Goal: Task Accomplishment & Management: Manage account settings

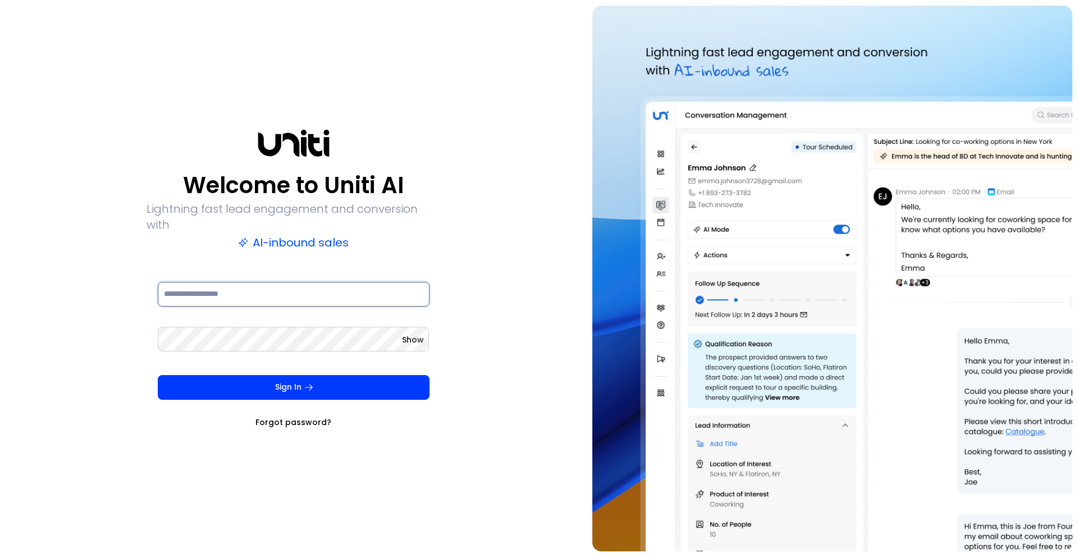
click at [242, 287] on input at bounding box center [294, 294] width 272 height 25
type input "**********"
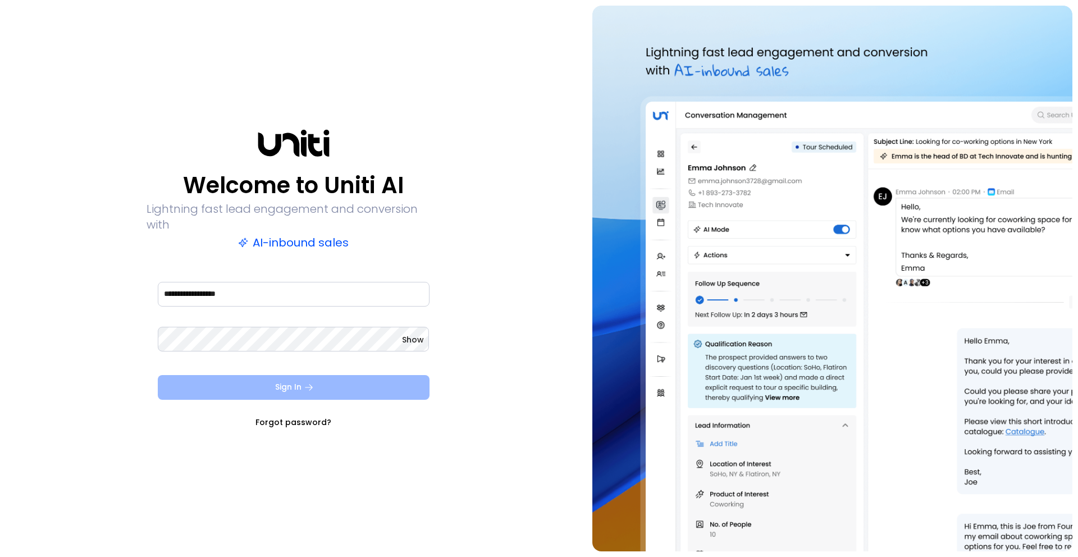
click at [294, 385] on button "Sign In" at bounding box center [294, 387] width 272 height 25
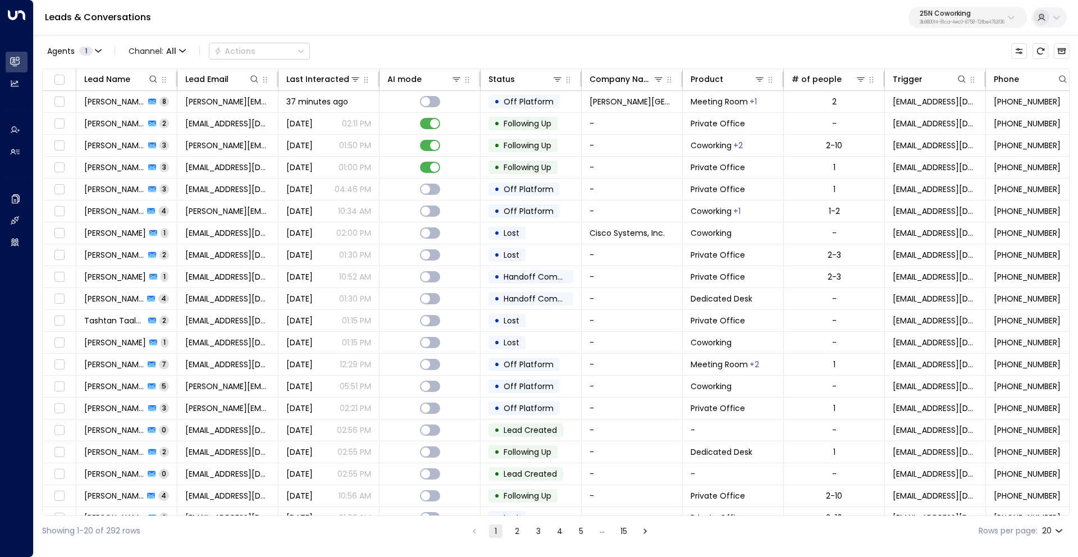
click at [945, 15] on p "25N Coworking" at bounding box center [962, 13] width 85 height 7
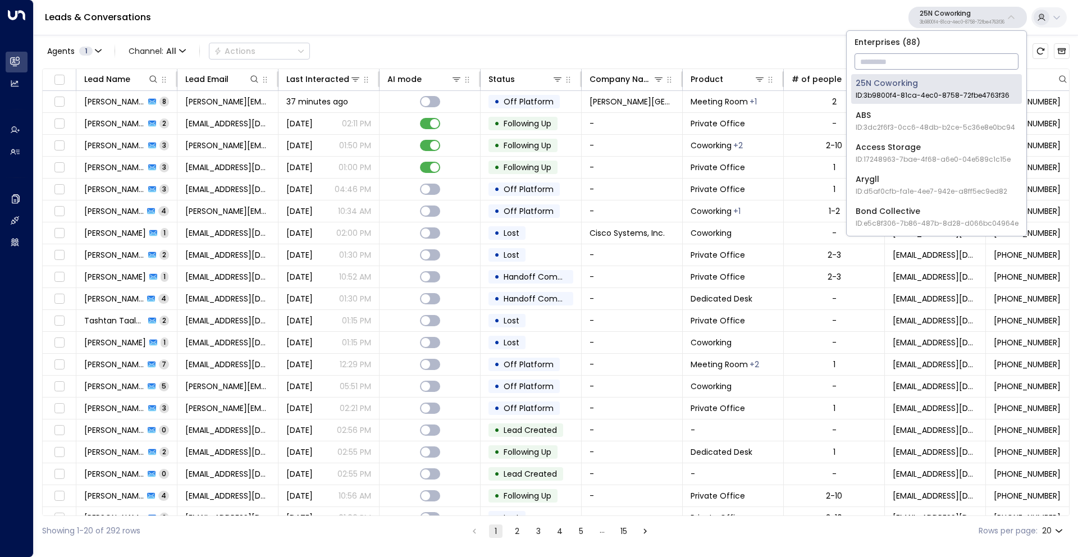
click at [897, 62] on input "text" at bounding box center [936, 61] width 164 height 21
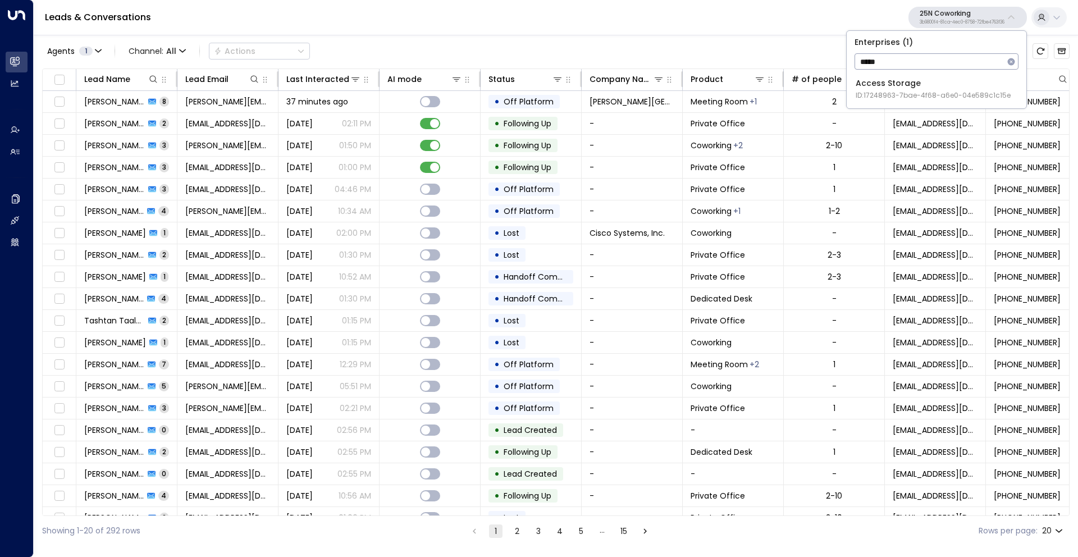
type input "*****"
click at [911, 85] on div "Access Storage ID: 17248963-7bae-4f68-a6e0-04e589c1c15e" at bounding box center [933, 88] width 155 height 23
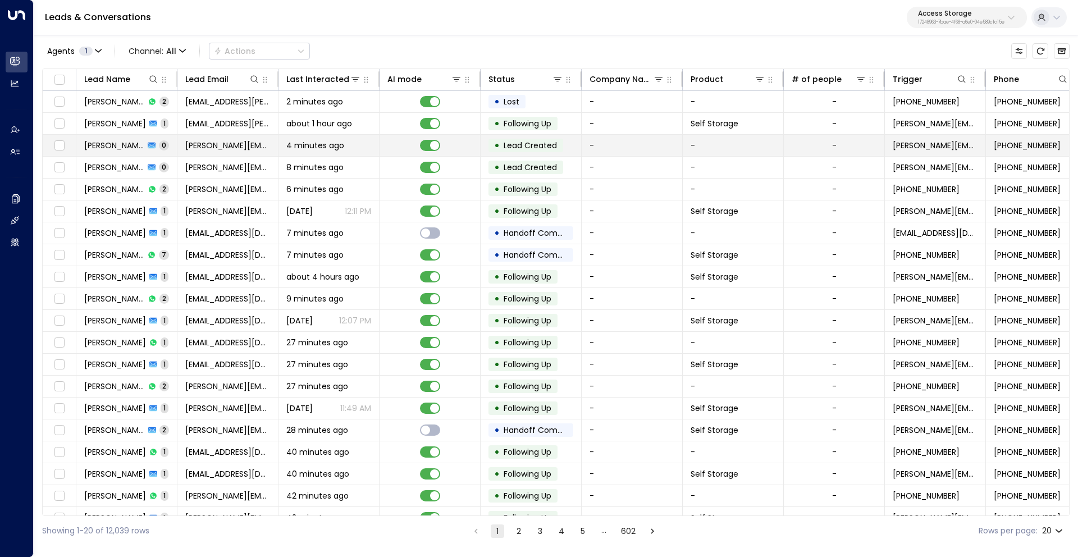
click at [399, 150] on td at bounding box center [429, 145] width 101 height 21
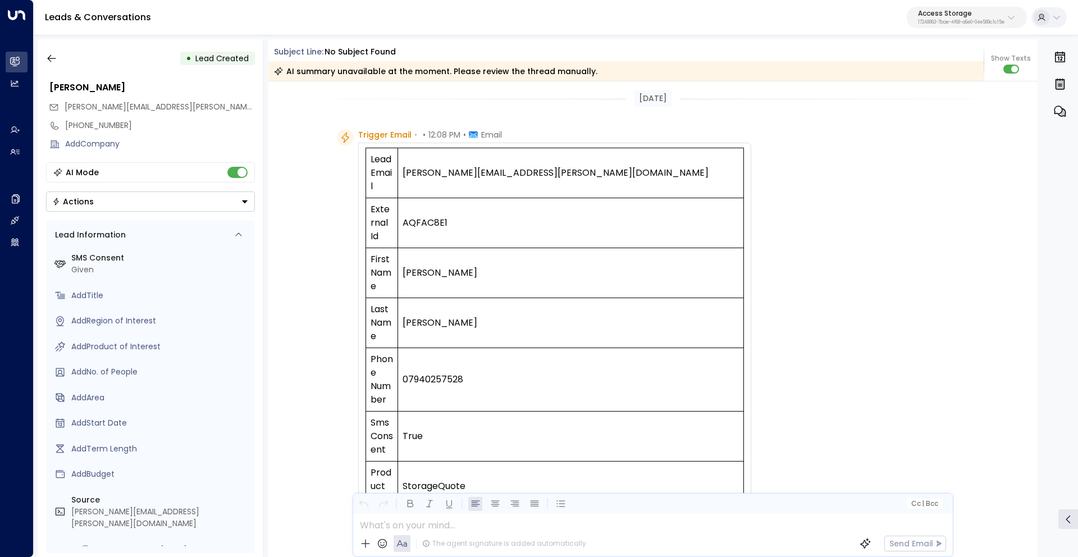
scroll to position [2413, 0]
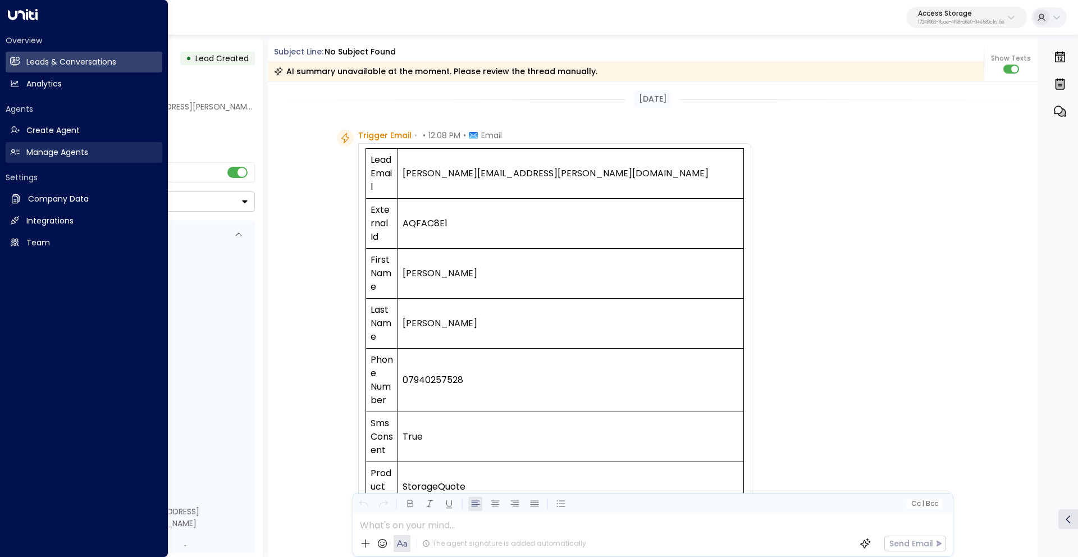
click at [60, 152] on h2 "Manage Agents" at bounding box center [57, 153] width 62 height 12
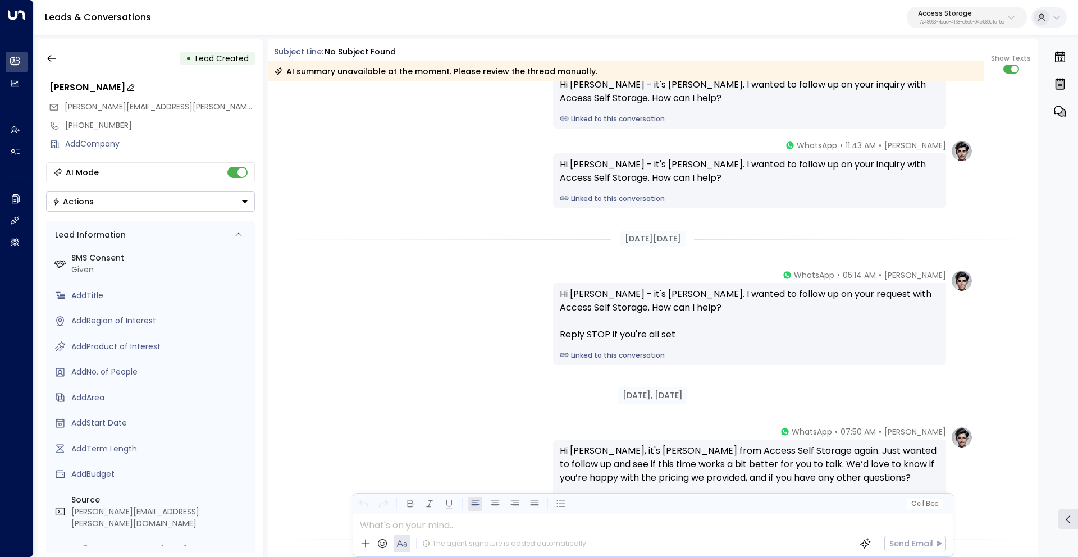
scroll to position [1938, 0]
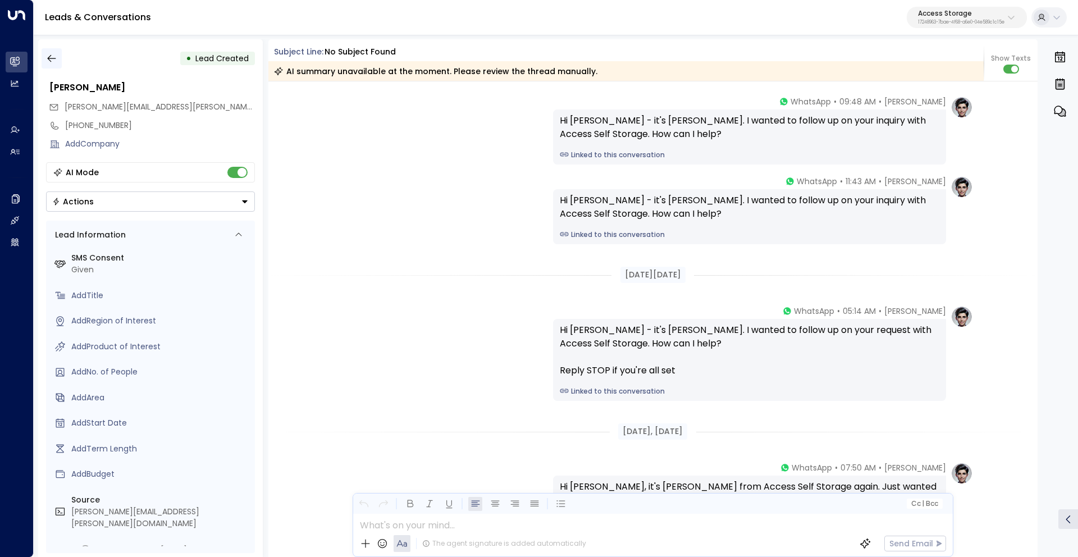
click at [58, 56] on button "button" at bounding box center [52, 58] width 20 height 20
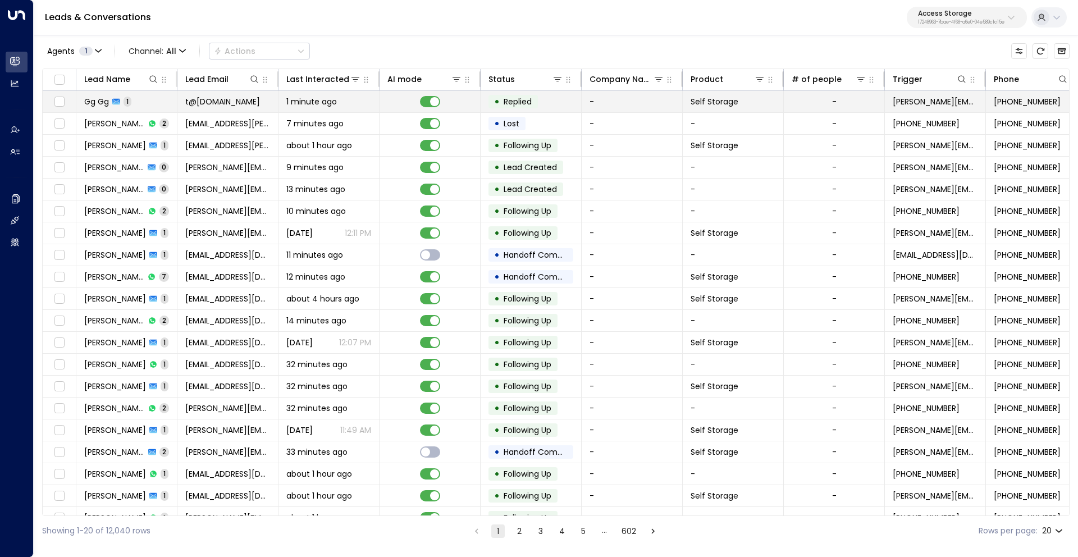
click at [327, 101] on span "1 minute ago" at bounding box center [311, 101] width 51 height 11
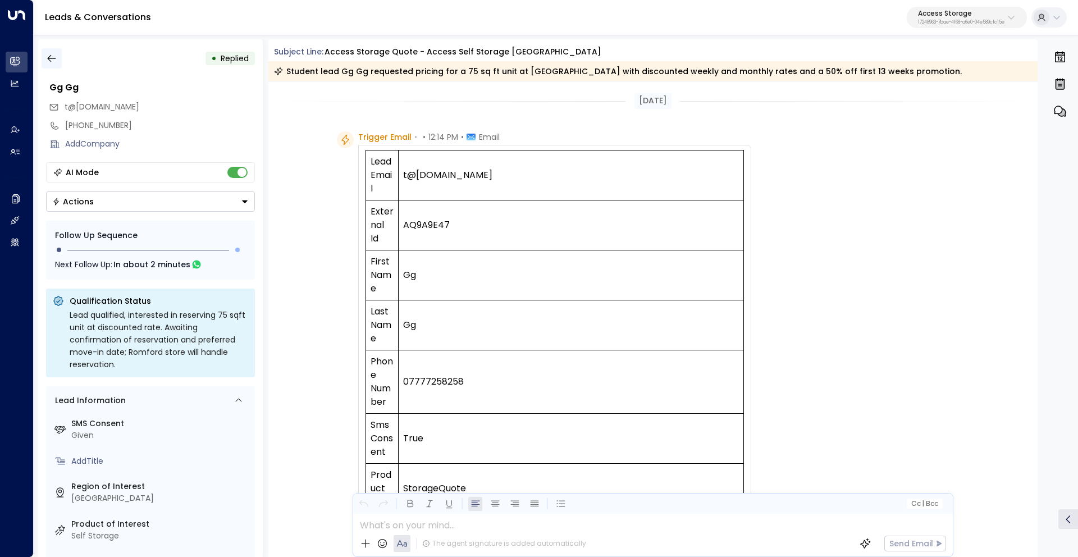
click at [49, 56] on icon "button" at bounding box center [51, 58] width 11 height 11
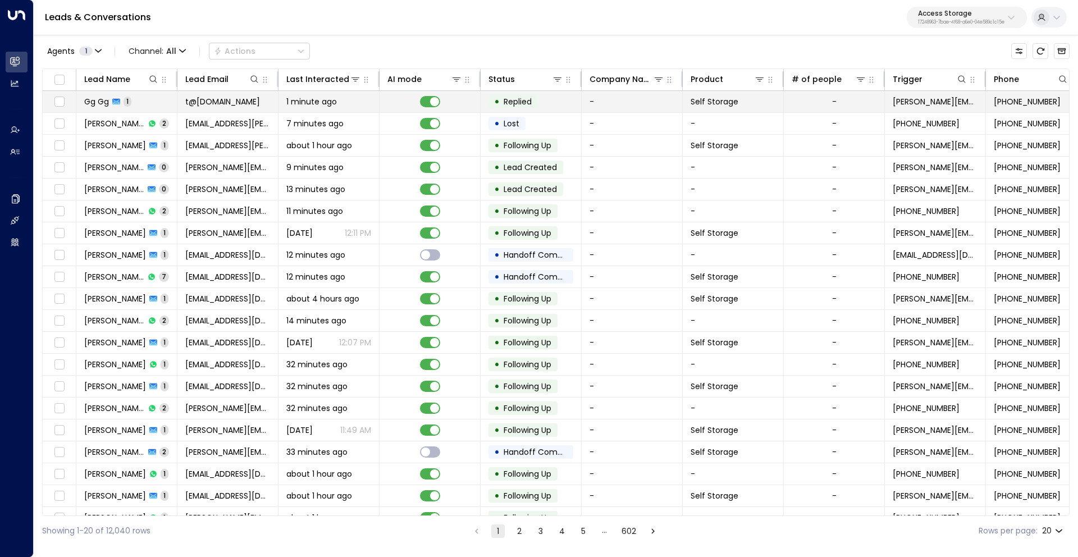
click at [306, 102] on span "1 minute ago" at bounding box center [311, 101] width 51 height 11
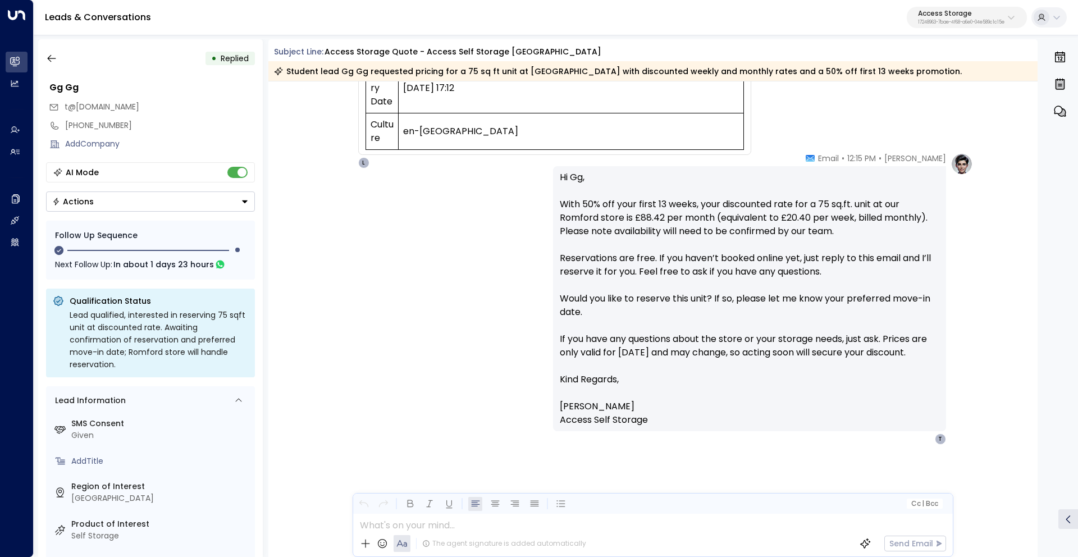
scroll to position [647, 0]
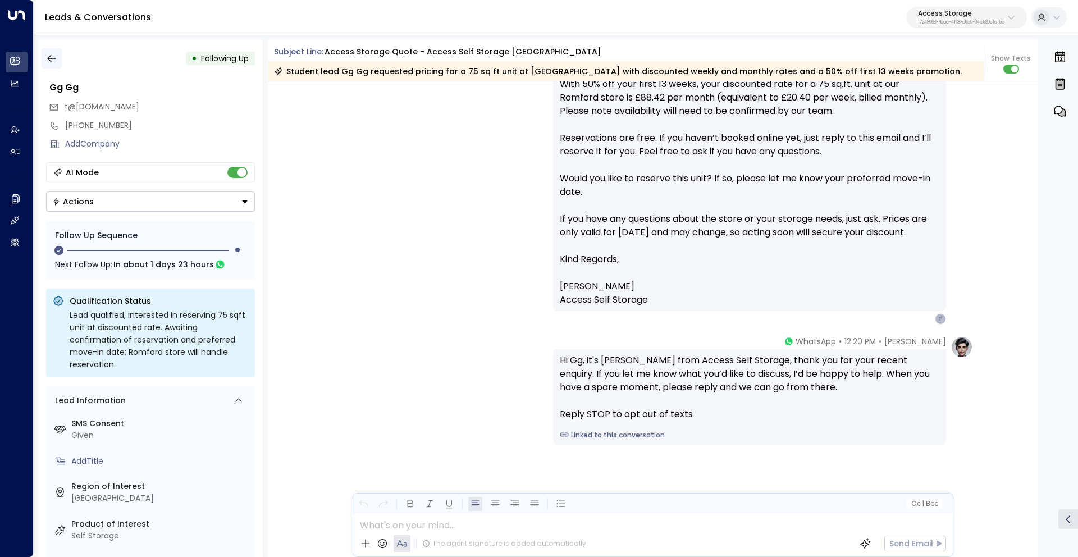
click at [50, 57] on icon "button" at bounding box center [51, 58] width 11 height 11
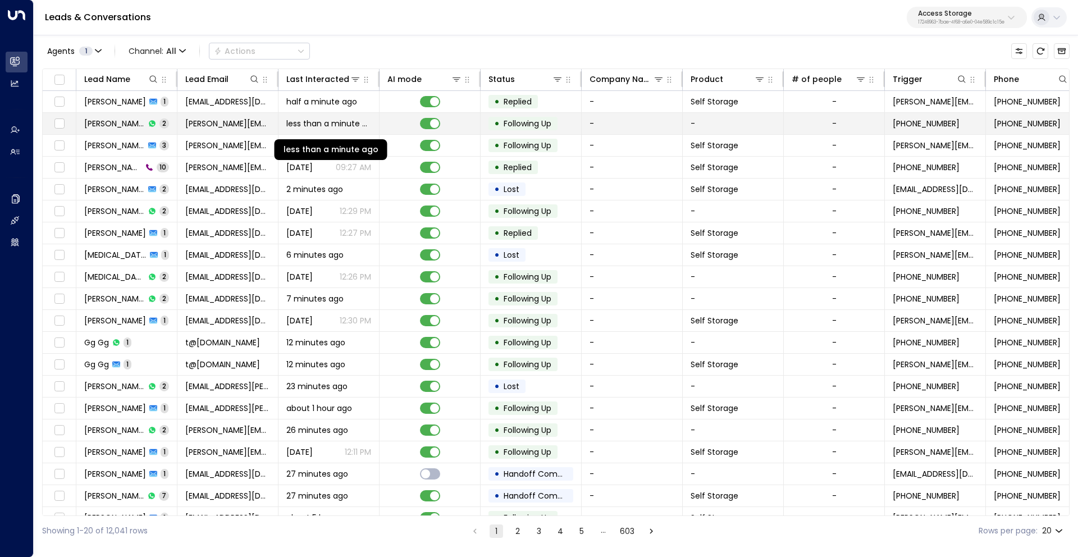
click at [331, 127] on span "less than a minute ago" at bounding box center [328, 123] width 85 height 11
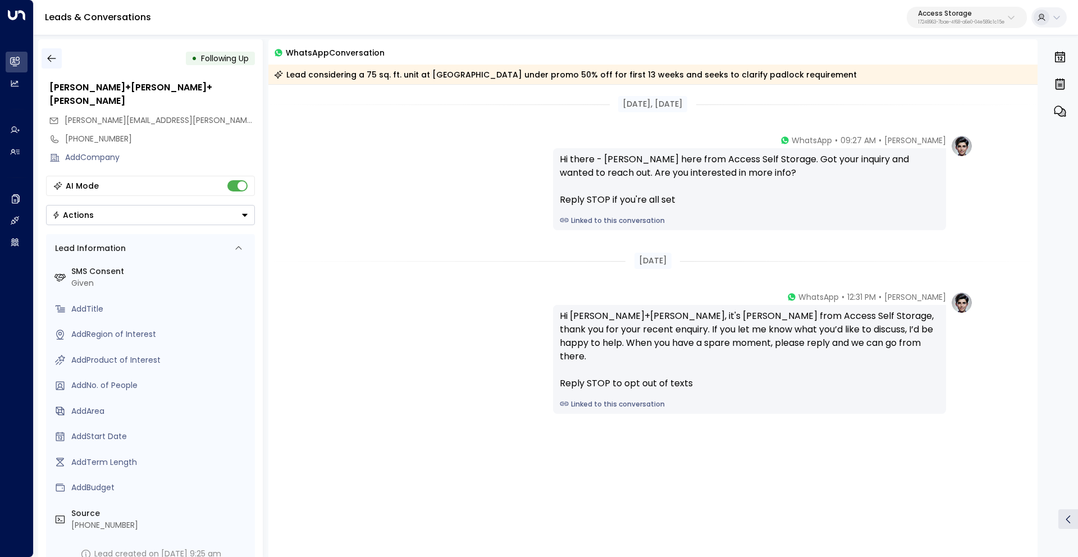
click at [44, 61] on button "button" at bounding box center [52, 58] width 20 height 20
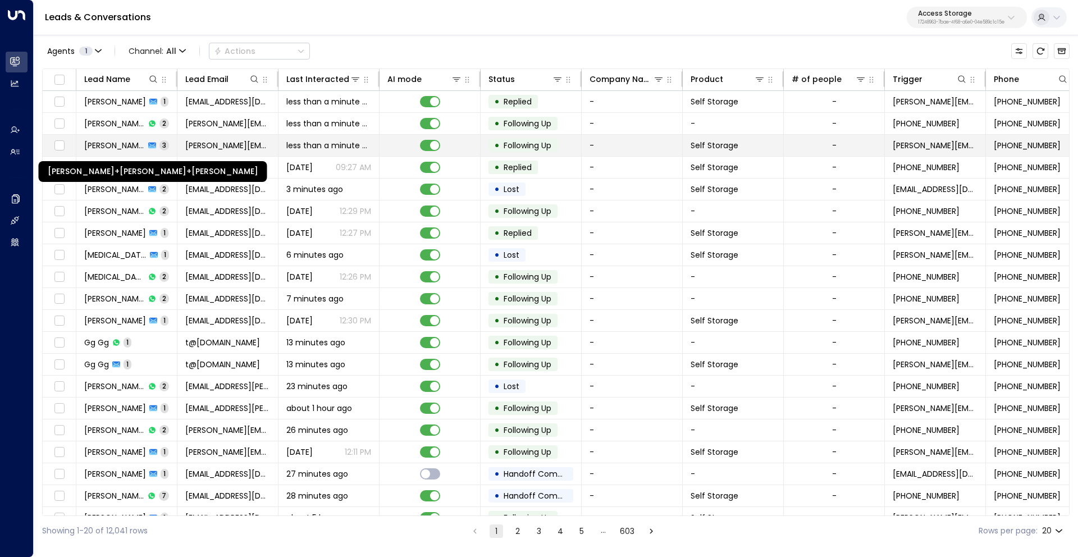
click at [109, 143] on span "John+mitcham Pannell+Mitcham" at bounding box center [114, 145] width 61 height 11
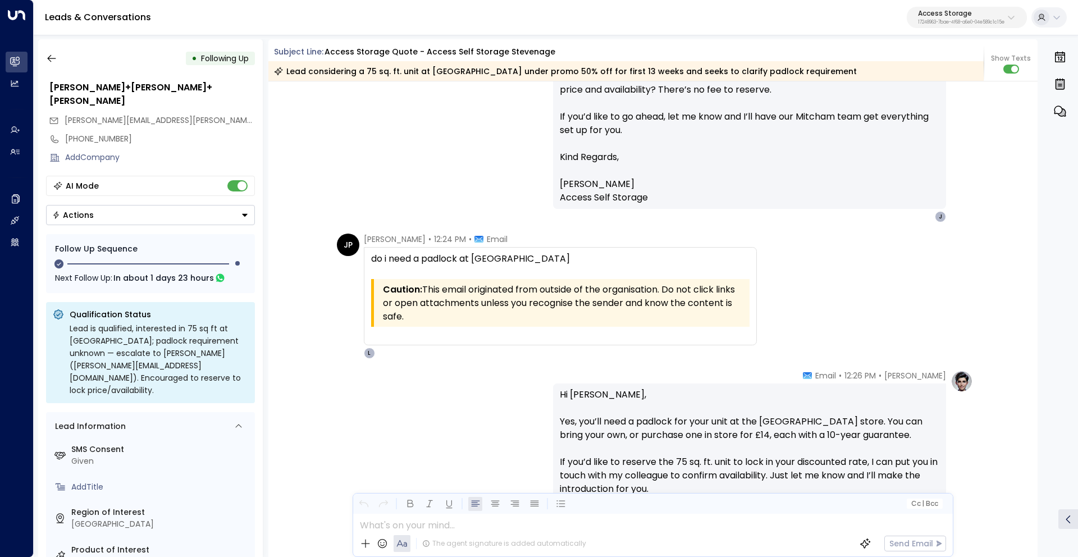
scroll to position [1342, 0]
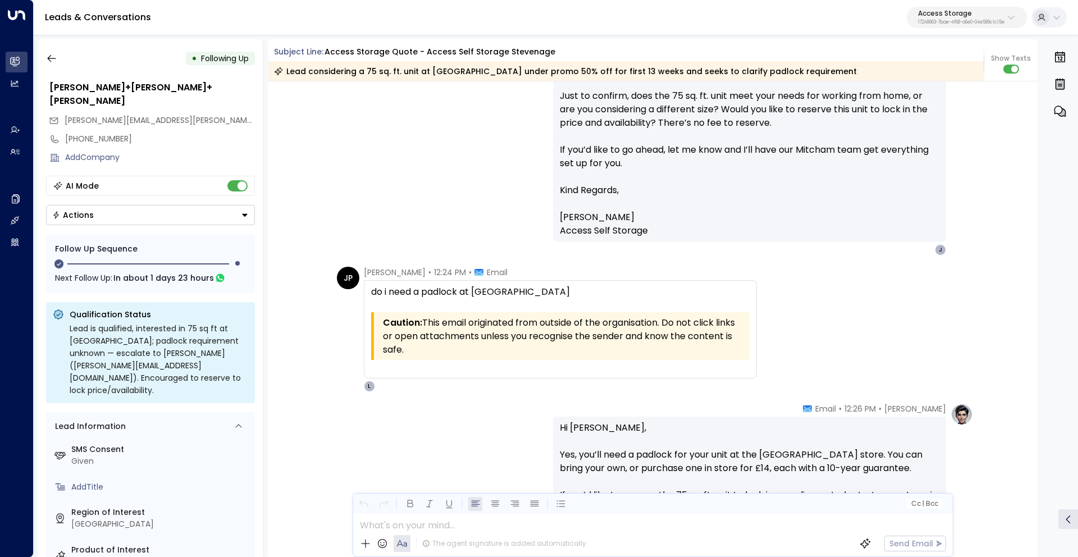
click at [63, 62] on div "• Following Up" at bounding box center [150, 58] width 209 height 20
click at [53, 60] on icon "button" at bounding box center [51, 58] width 11 height 11
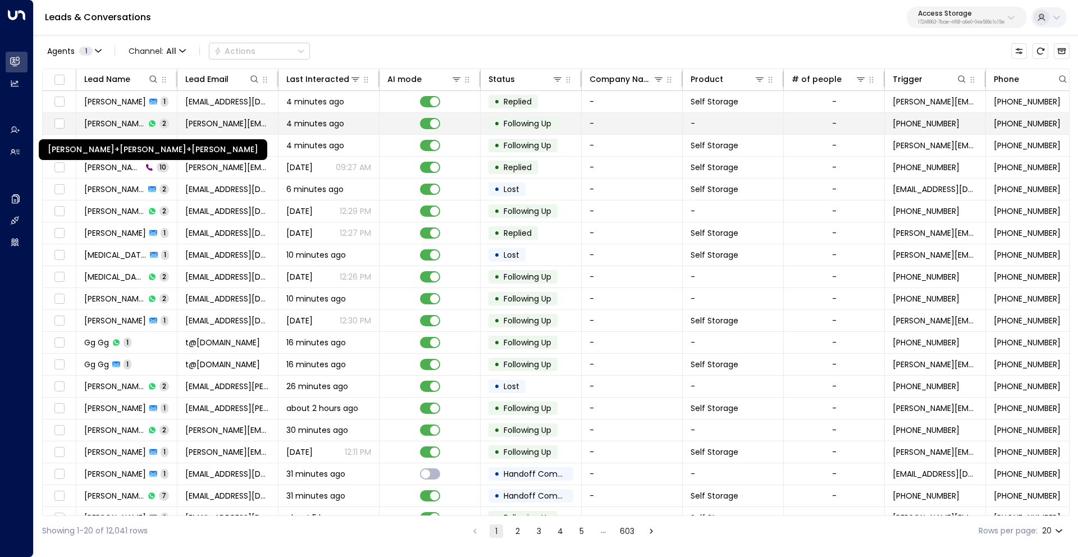
click at [116, 121] on span "John+mitcham Pannell+Mitcham" at bounding box center [114, 123] width 61 height 11
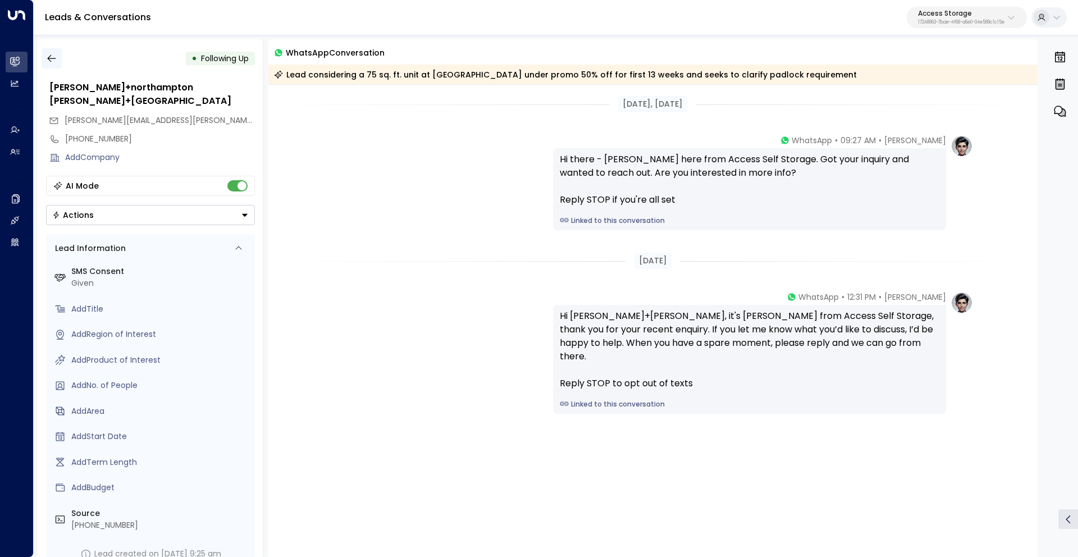
click at [49, 54] on icon "button" at bounding box center [51, 58] width 11 height 11
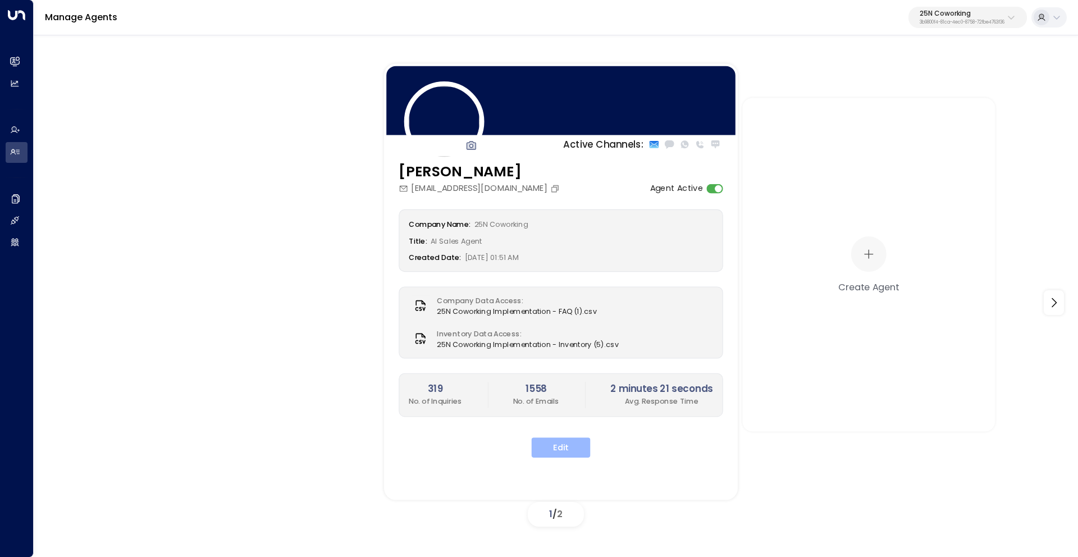
click at [581, 449] on button "Edit" at bounding box center [561, 447] width 59 height 20
